Goal: Information Seeking & Learning: Check status

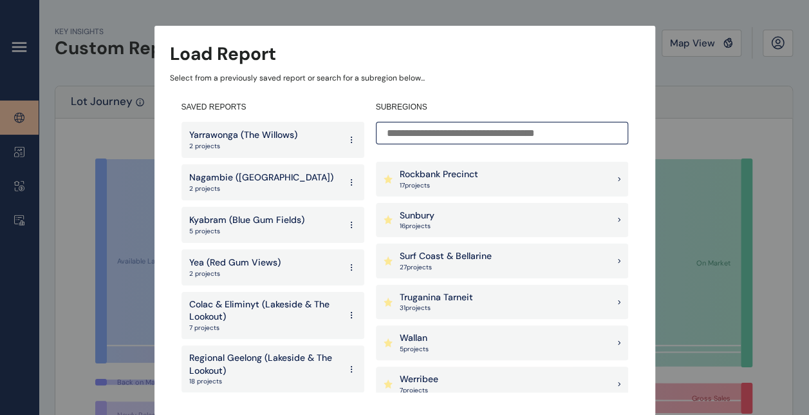
scroll to position [1201, 0]
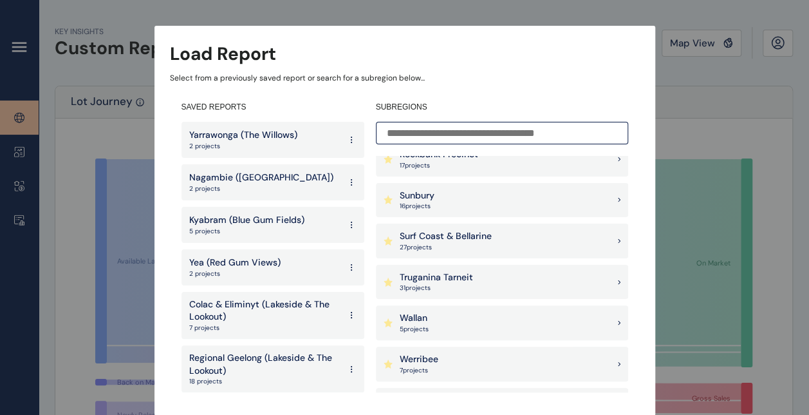
click at [488, 243] on p "27 project s" at bounding box center [446, 247] width 92 height 9
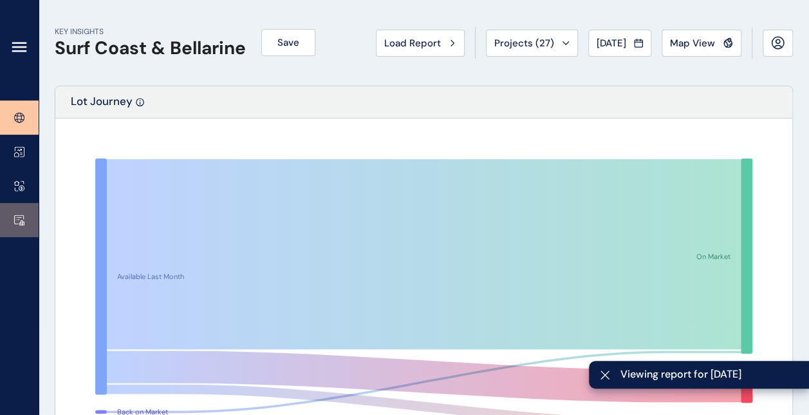
click at [13, 219] on link at bounding box center [19, 220] width 39 height 34
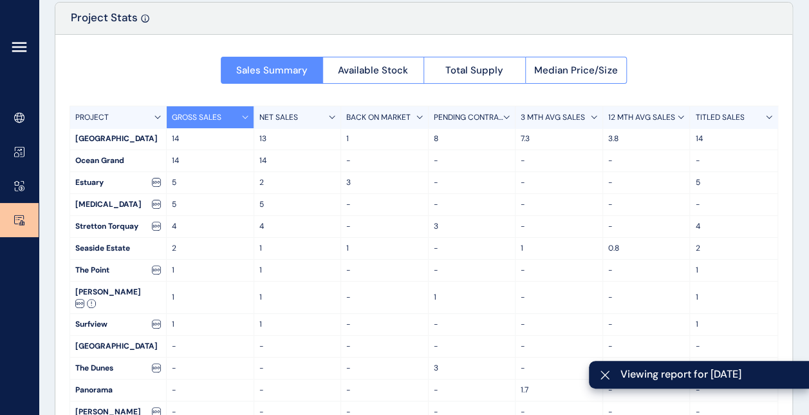
scroll to position [126, 0]
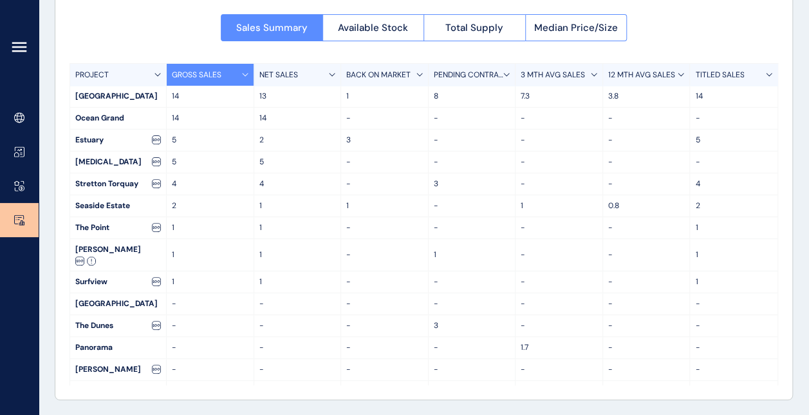
click at [720, 46] on div "Sales Summary Available Stock Total Supply Median Price/Size PROJECT GROSS SALE…" at bounding box center [423, 195] width 737 height 407
